Goal: Find specific page/section

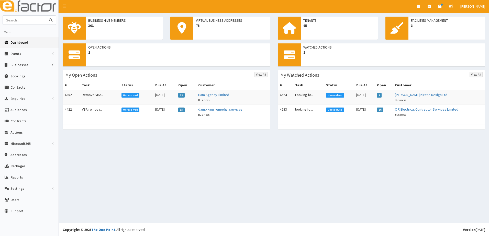
click at [44, 17] on input "text" at bounding box center [24, 20] width 43 height 9
type input "steadfast"
click at [45, 16] on button "submit" at bounding box center [50, 20] width 10 height 9
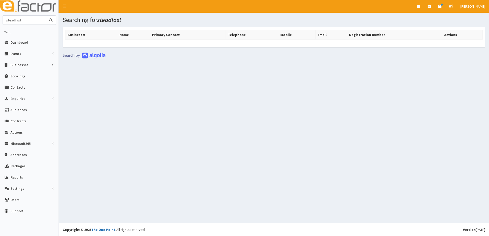
click at [30, 21] on input "steadfast" at bounding box center [24, 20] width 43 height 9
type input "stead fast"
click at [45, 16] on button "submit" at bounding box center [50, 20] width 10 height 9
